Goal: Navigation & Orientation: Find specific page/section

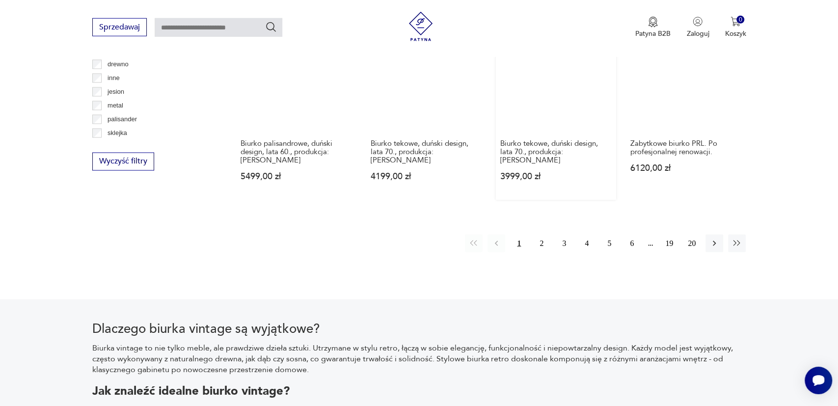
scroll to position [1035, 0]
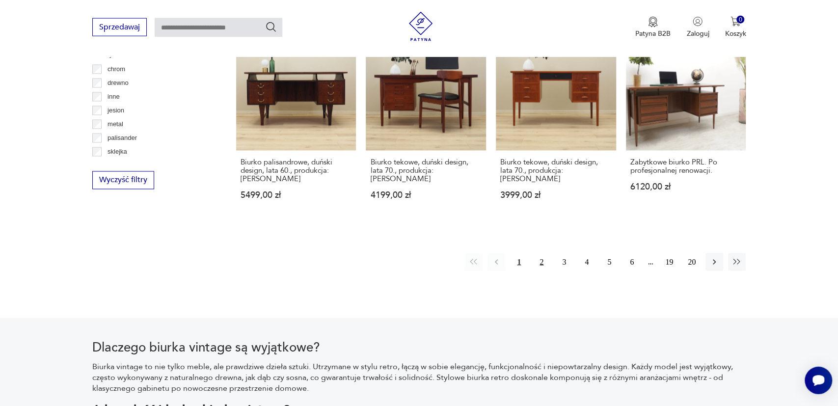
click at [544, 253] on button "2" at bounding box center [542, 262] width 18 height 18
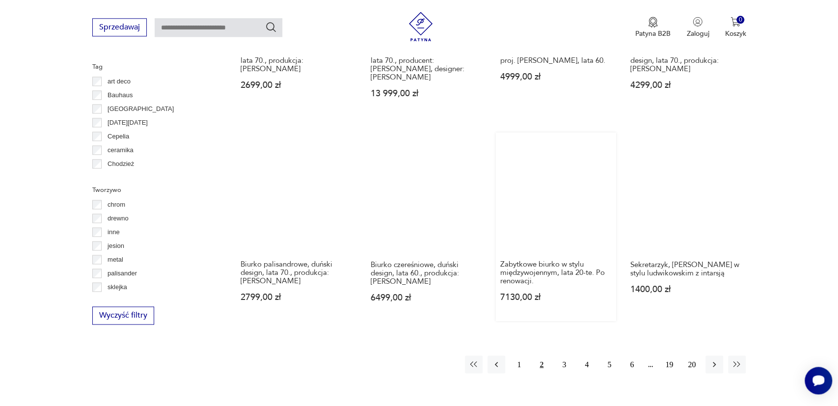
scroll to position [894, 0]
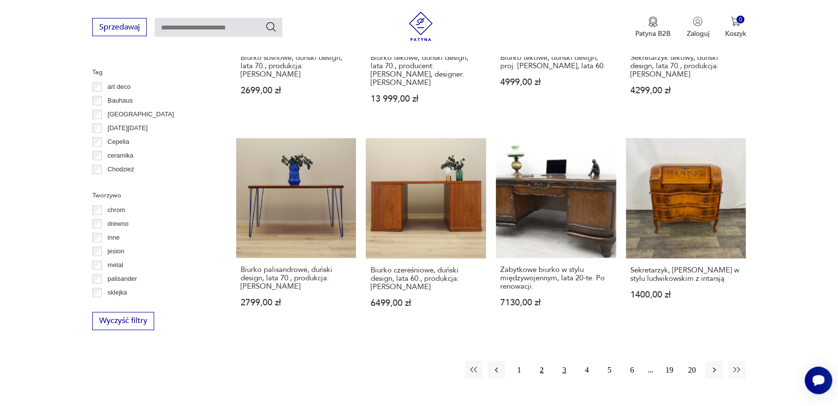
click at [565, 361] on button "3" at bounding box center [564, 370] width 18 height 18
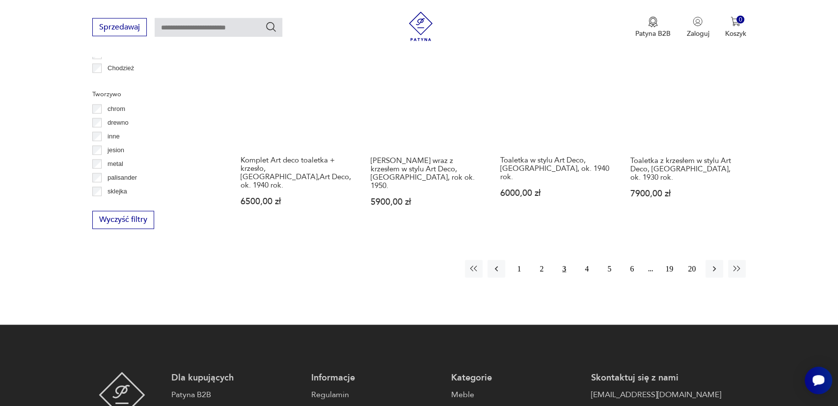
scroll to position [997, 0]
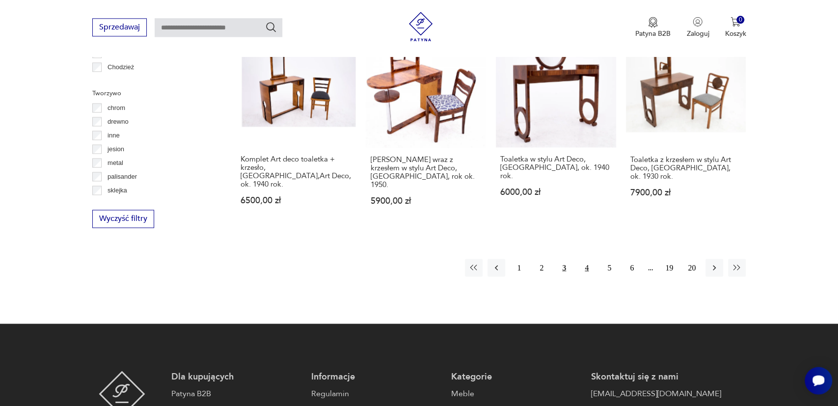
click at [590, 259] on button "4" at bounding box center [587, 268] width 18 height 18
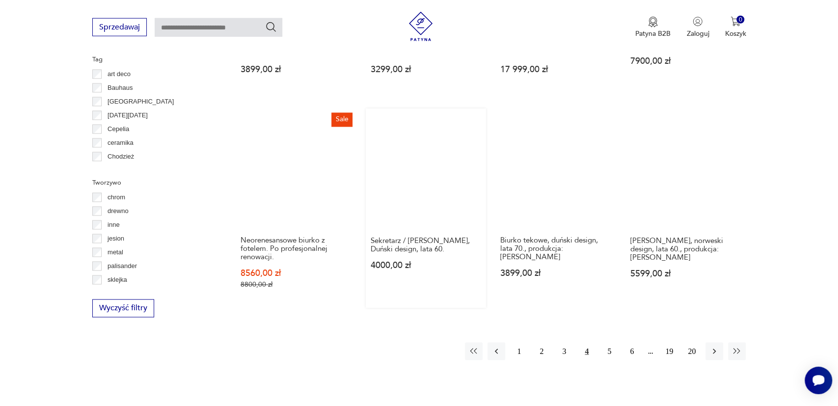
scroll to position [894, 0]
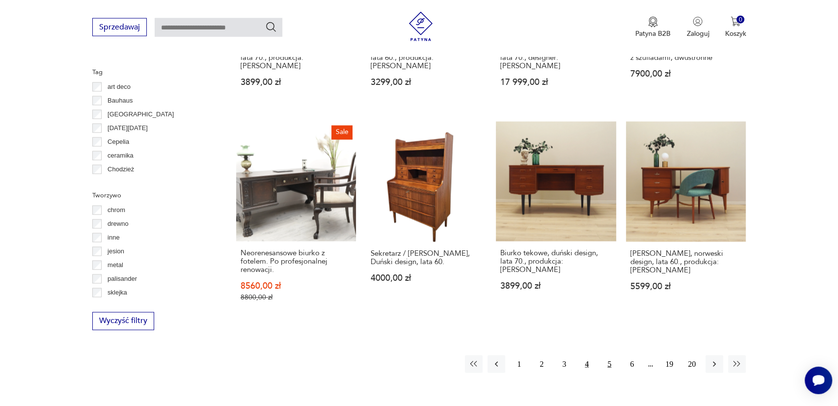
click at [610, 358] on button "5" at bounding box center [609, 364] width 18 height 18
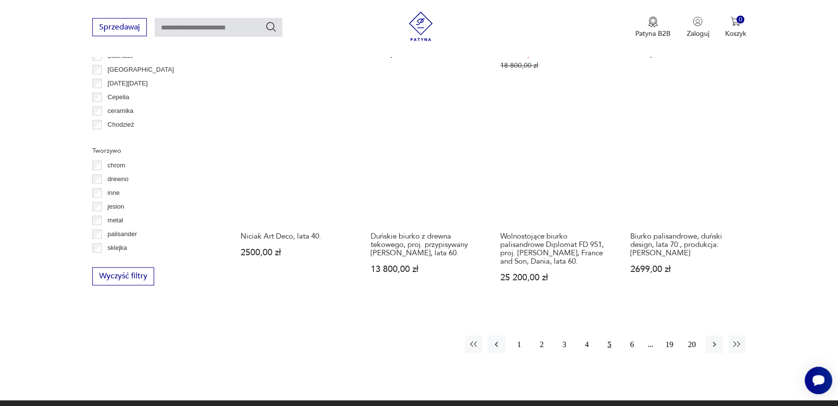
scroll to position [1099, 0]
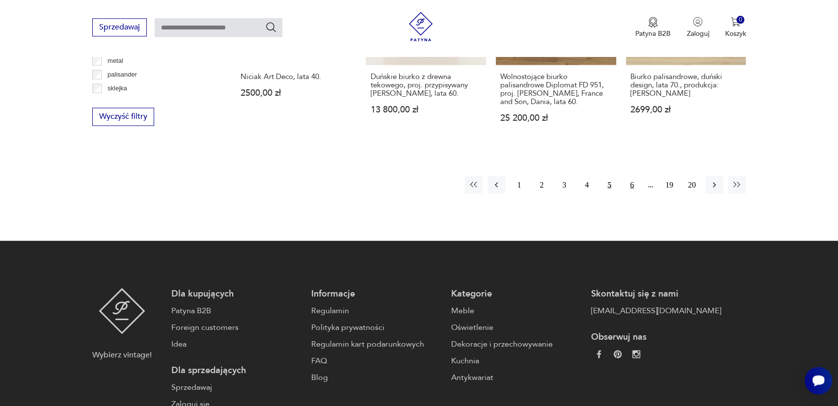
click at [631, 180] on button "6" at bounding box center [632, 185] width 18 height 18
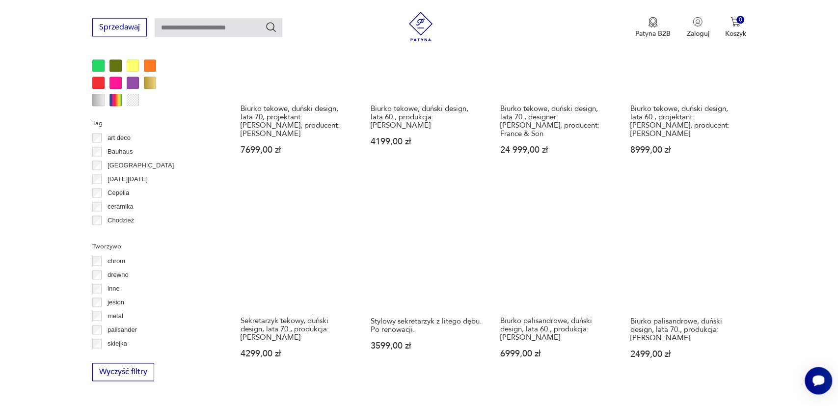
scroll to position [1048, 0]
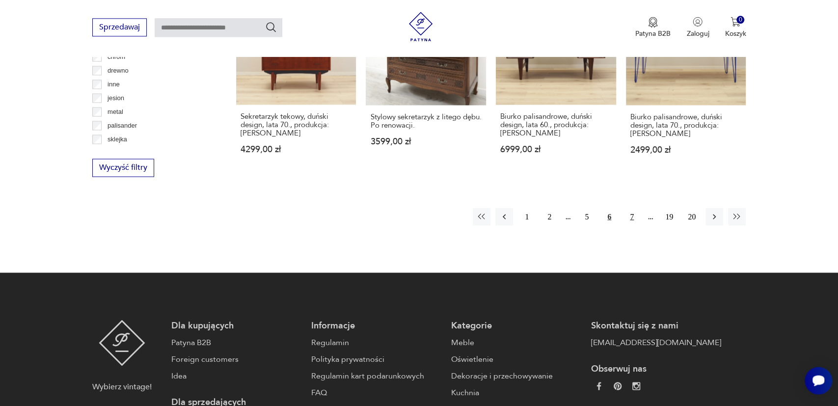
click at [630, 208] on button "7" at bounding box center [632, 217] width 18 height 18
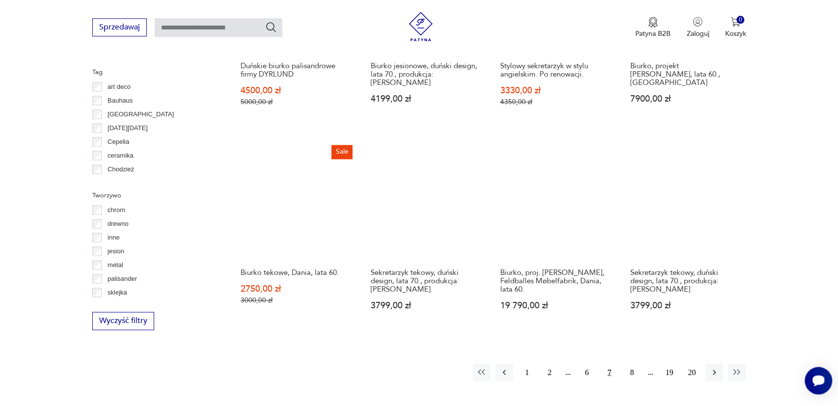
scroll to position [997, 0]
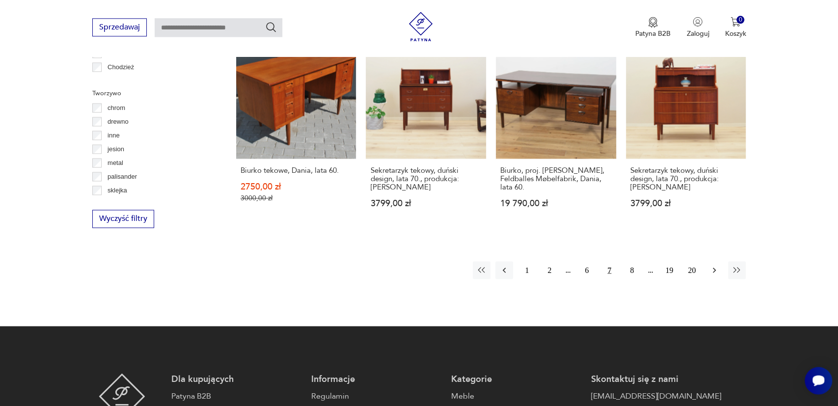
click at [713, 273] on icon "button" at bounding box center [714, 270] width 10 height 10
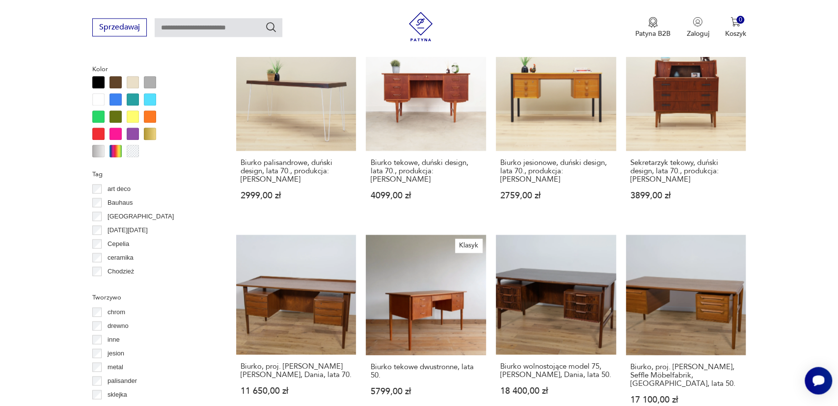
scroll to position [946, 0]
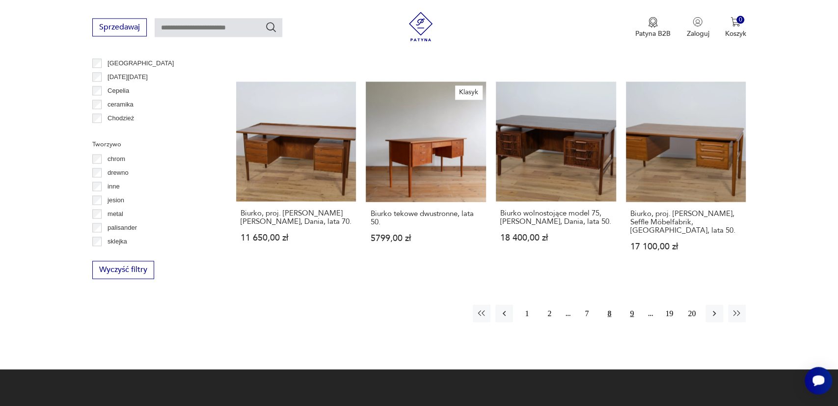
click at [626, 312] on button "9" at bounding box center [632, 313] width 18 height 18
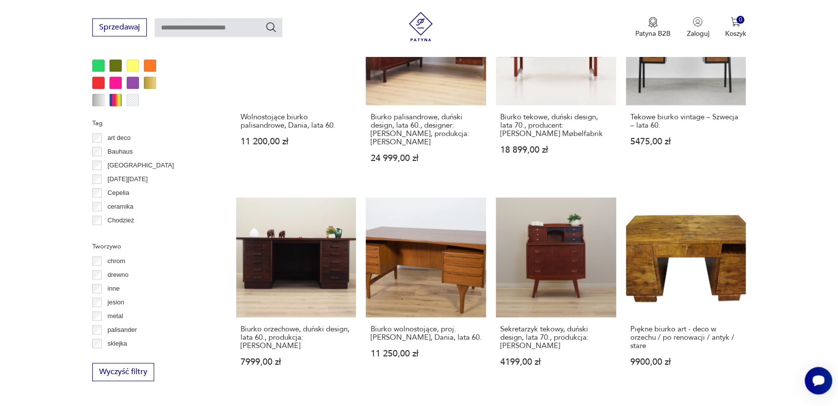
scroll to position [1048, 0]
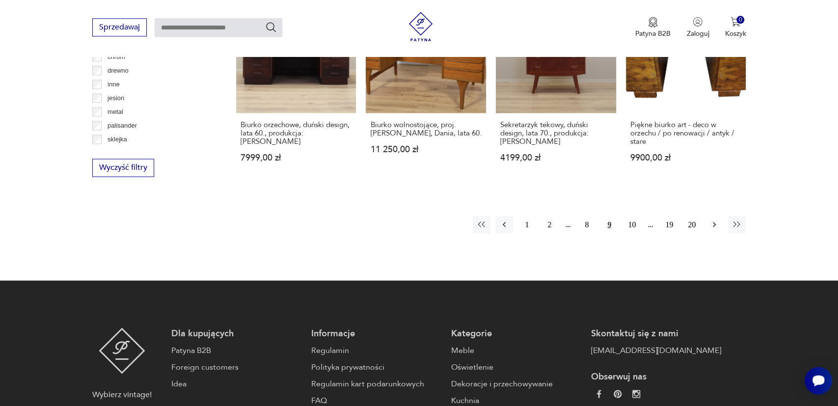
click at [708, 216] on button "button" at bounding box center [714, 225] width 18 height 18
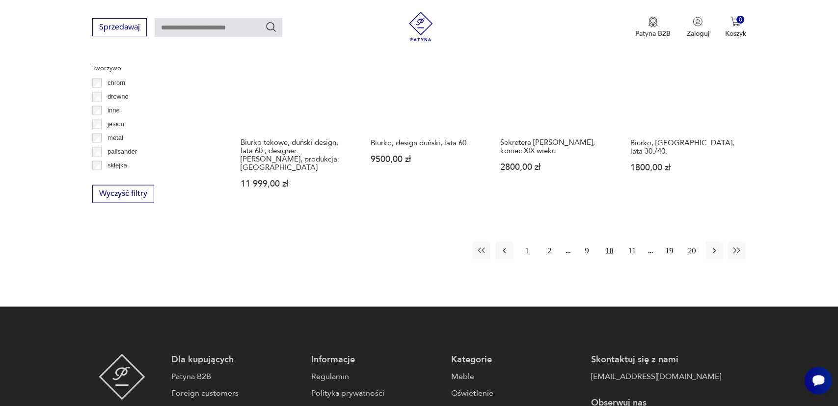
scroll to position [1150, 0]
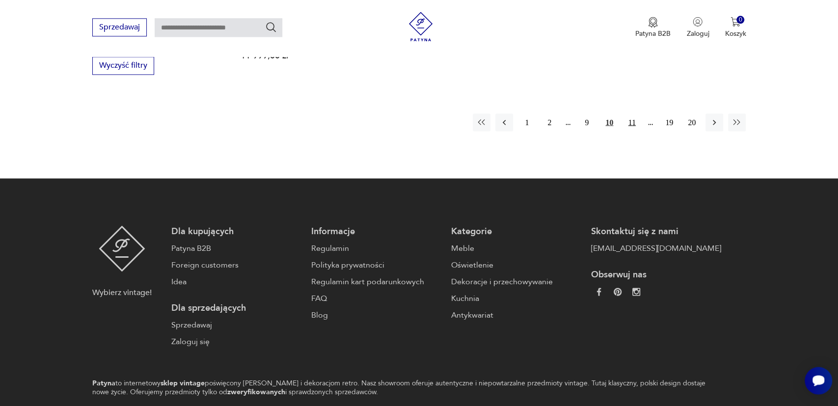
click at [628, 113] on button "11" at bounding box center [632, 122] width 18 height 18
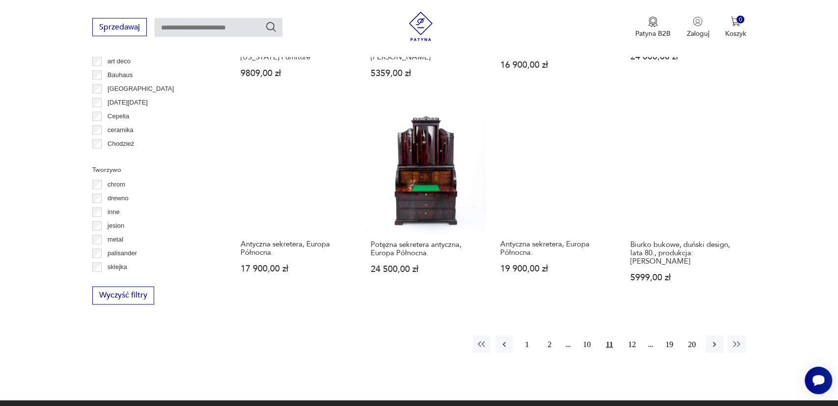
scroll to position [946, 0]
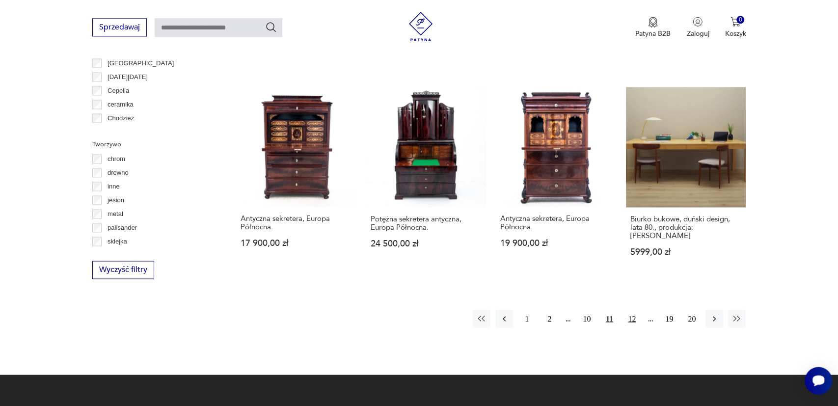
click at [632, 315] on button "12" at bounding box center [632, 319] width 18 height 18
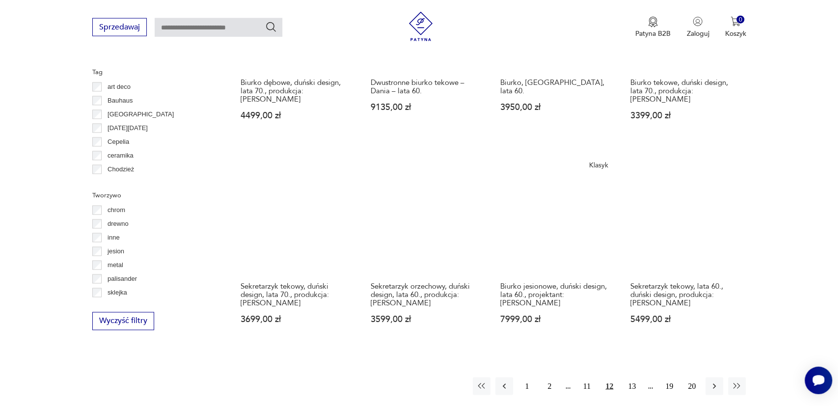
scroll to position [1099, 0]
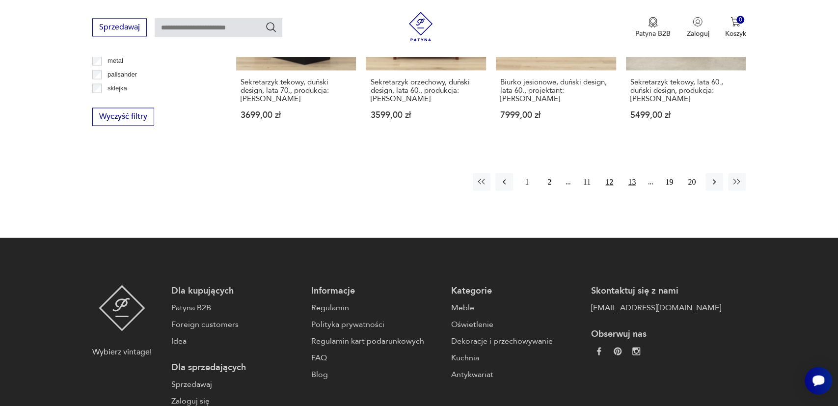
click at [633, 173] on button "13" at bounding box center [632, 182] width 18 height 18
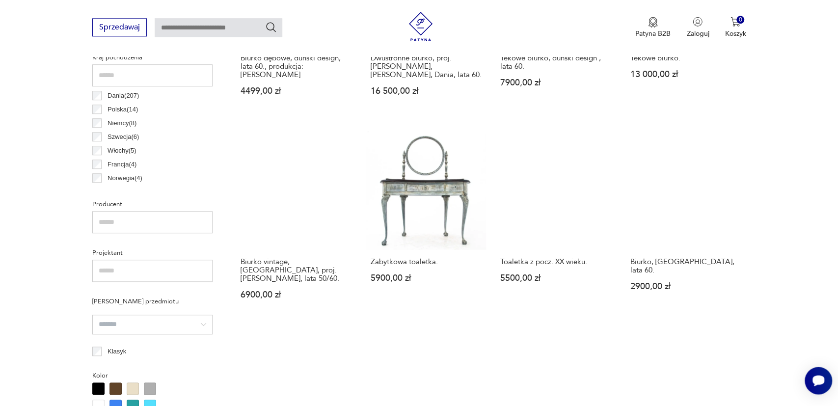
scroll to position [640, 0]
